Goal: Navigation & Orientation: Find specific page/section

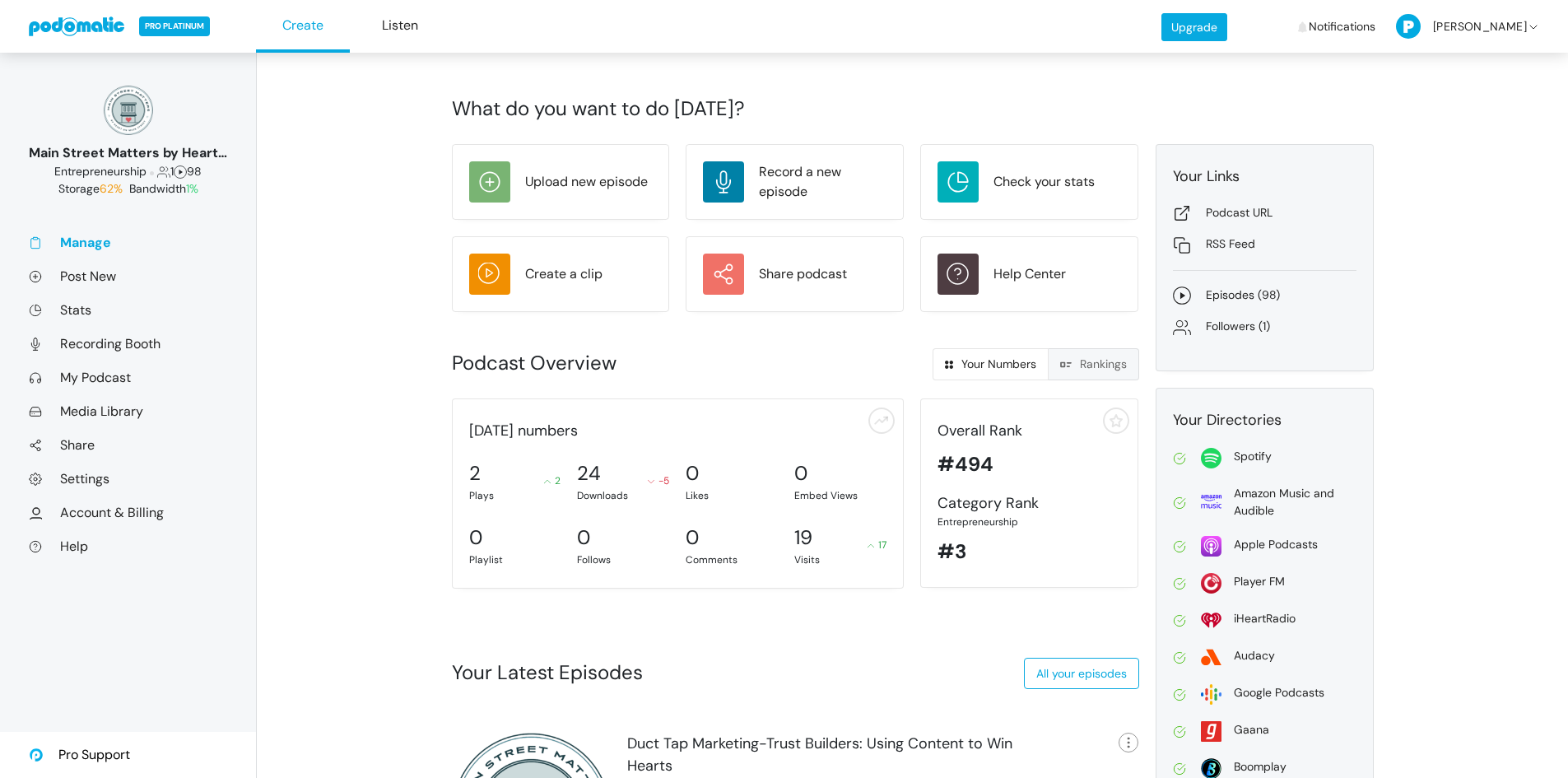
scroll to position [206, 0]
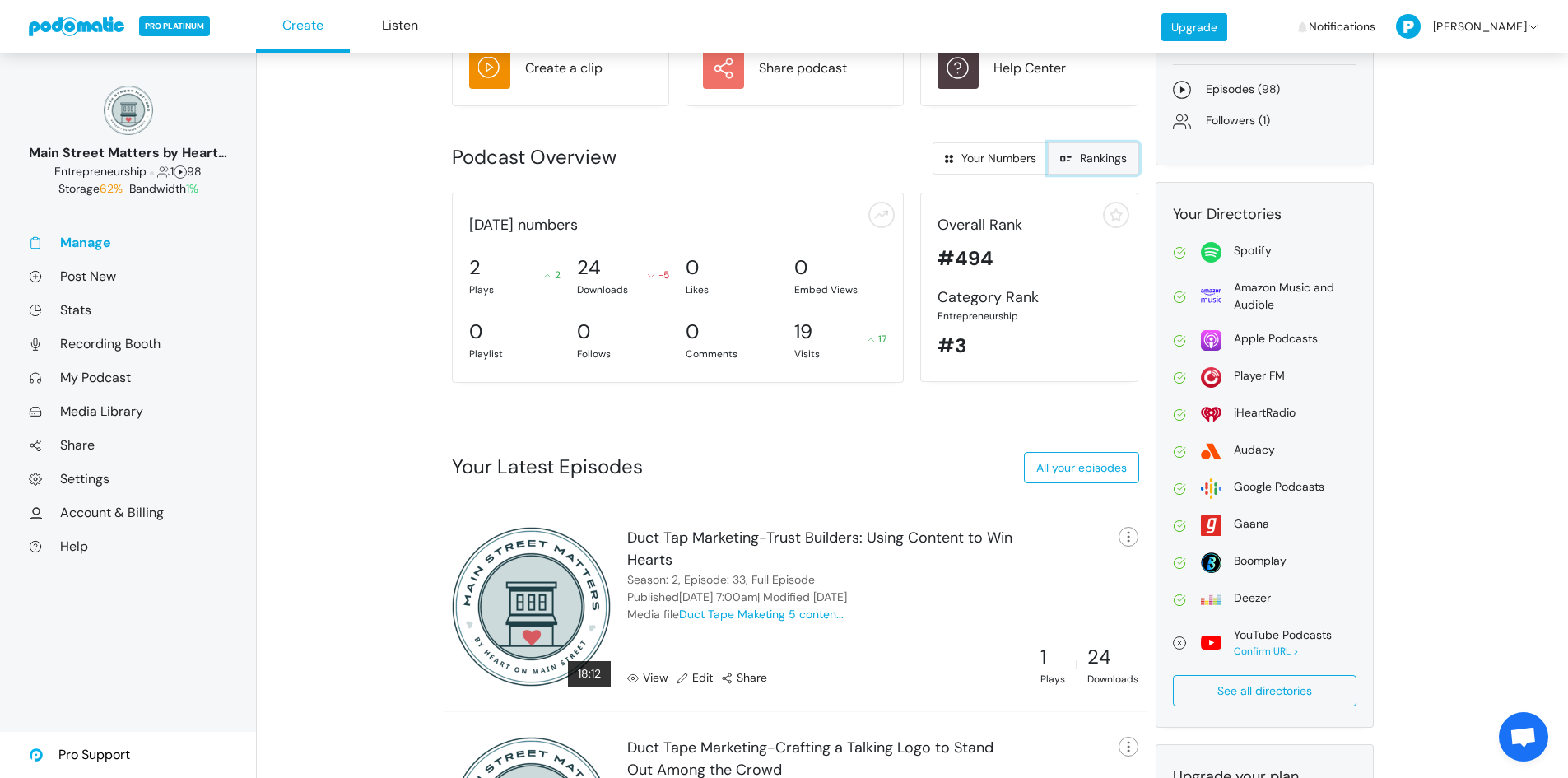
click at [1079, 162] on link "Rankings" at bounding box center [1093, 158] width 91 height 32
radio input "true"
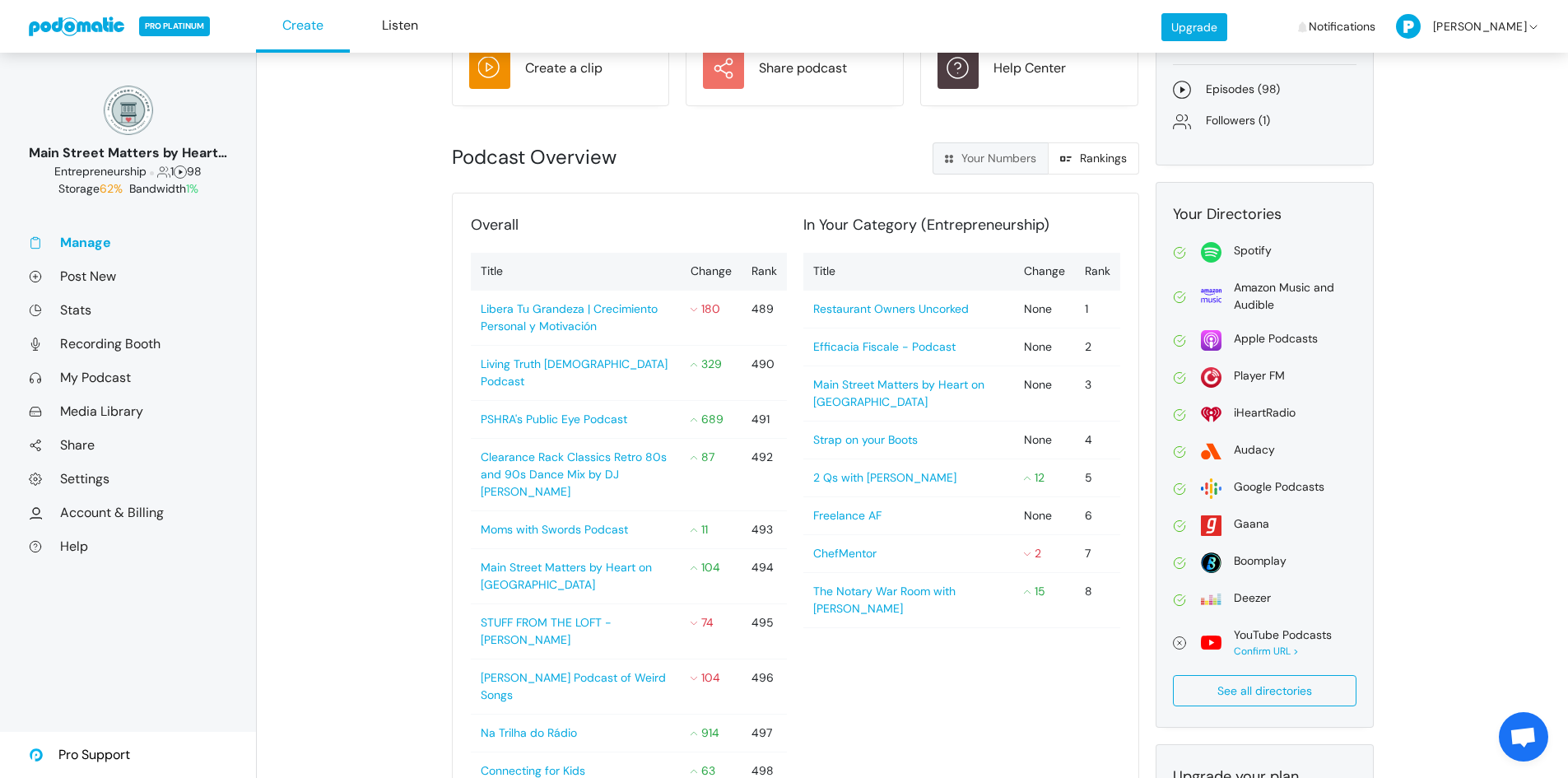
click at [94, 251] on link "Manage" at bounding box center [127, 242] width 199 height 18
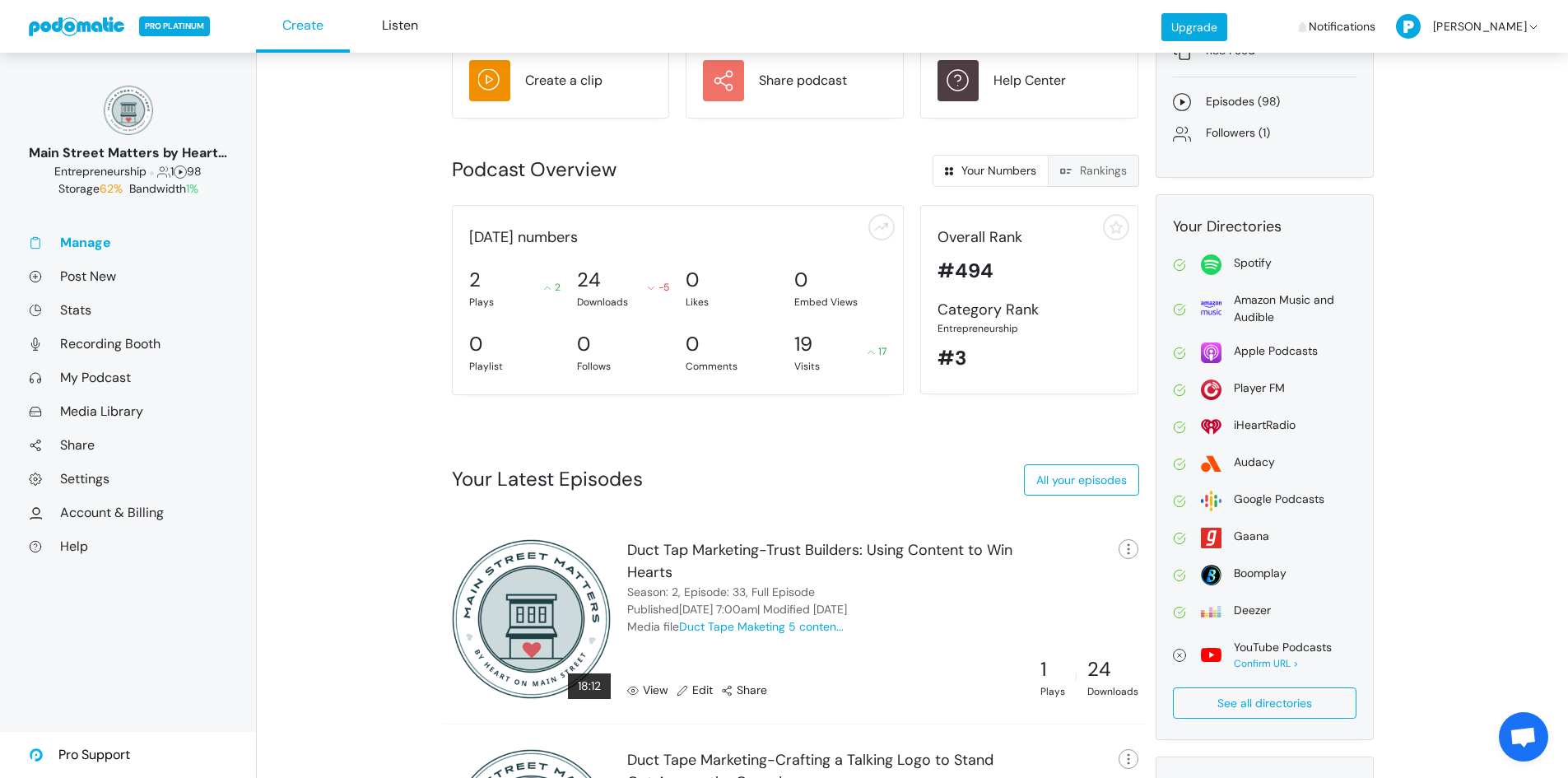
scroll to position [206, 0]
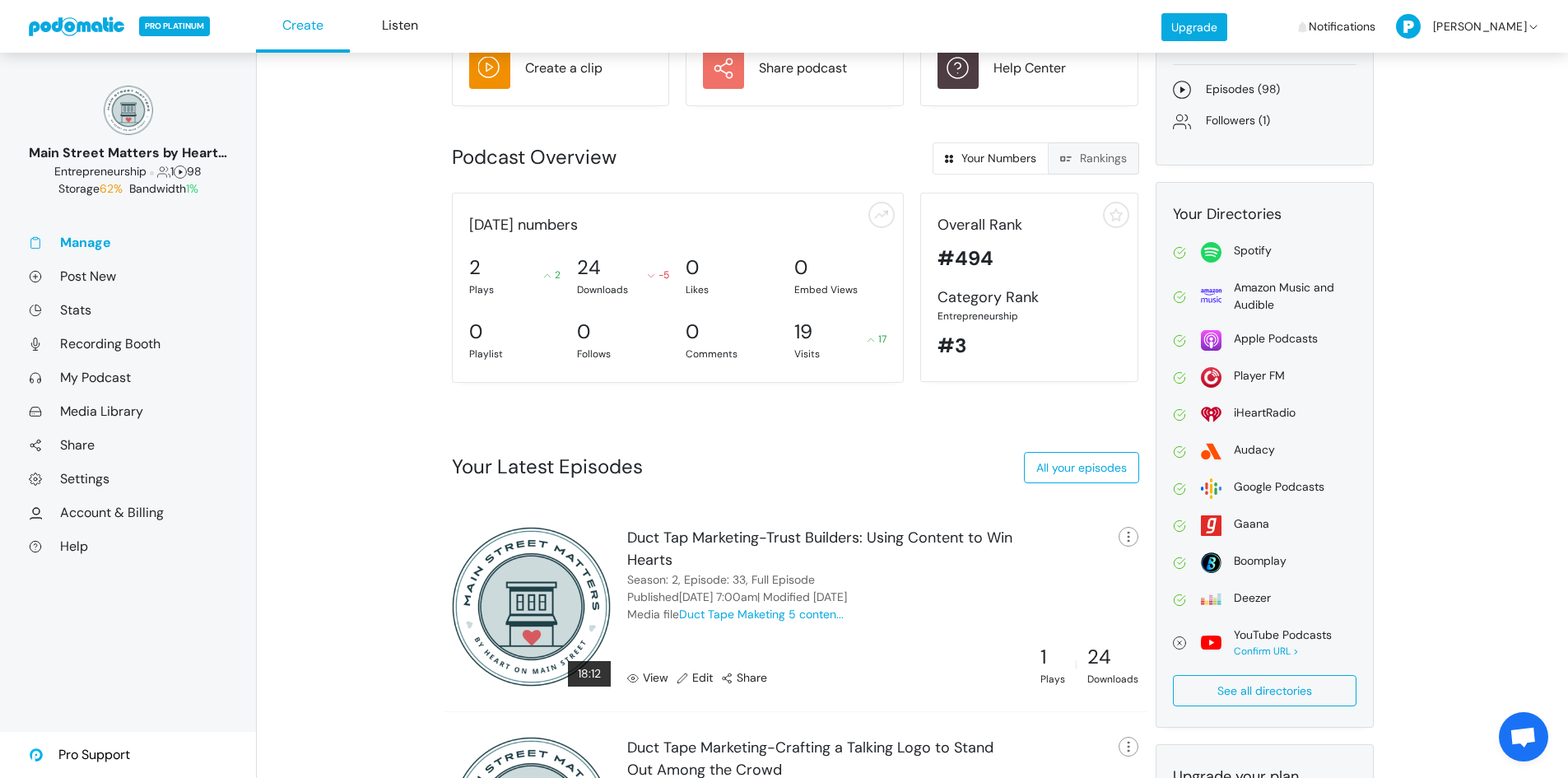
click at [642, 677] on span at bounding box center [634, 677] width 16 height 18
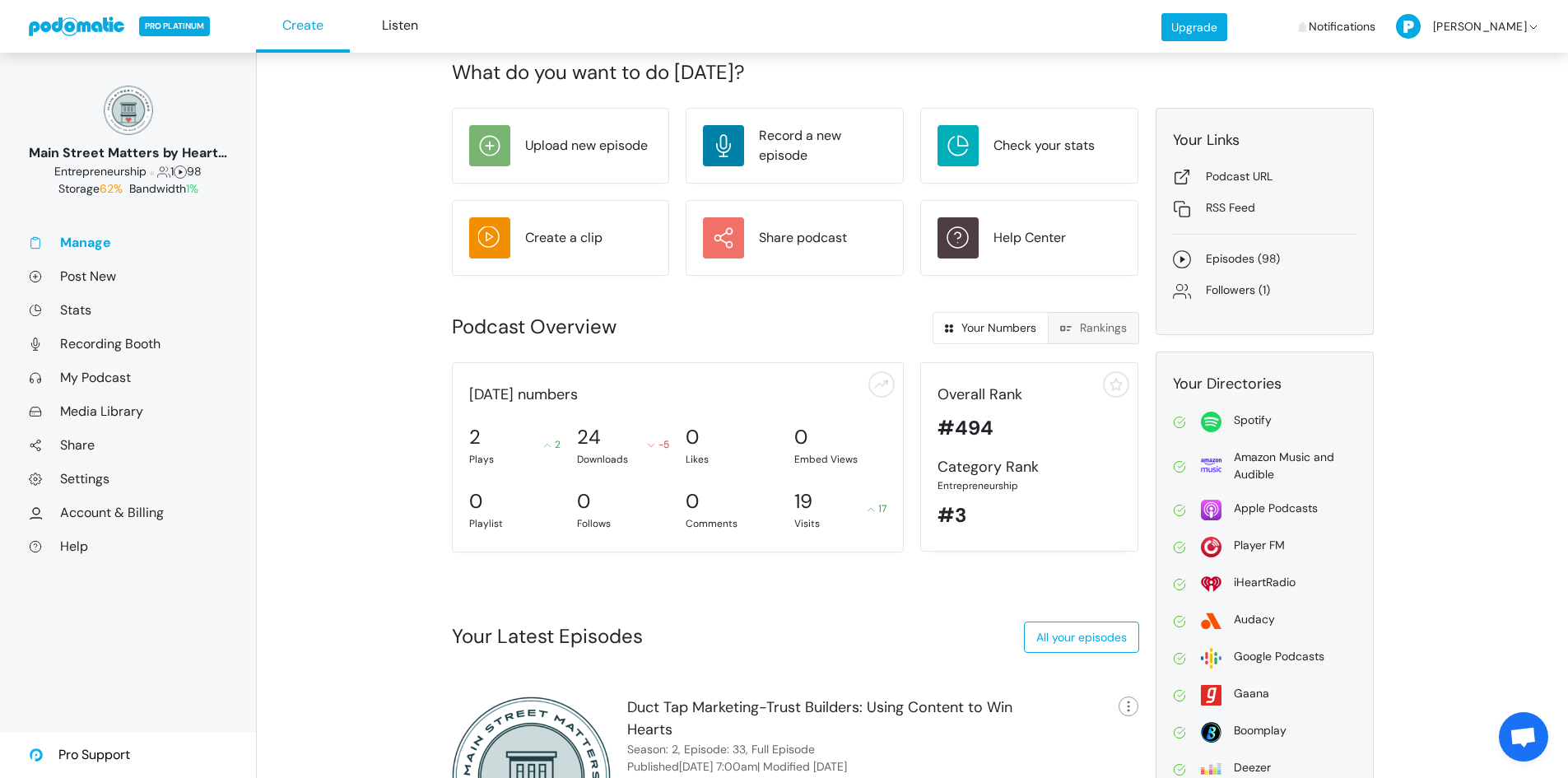
scroll to position [21, 0]
